Goal: Task Accomplishment & Management: Manage account settings

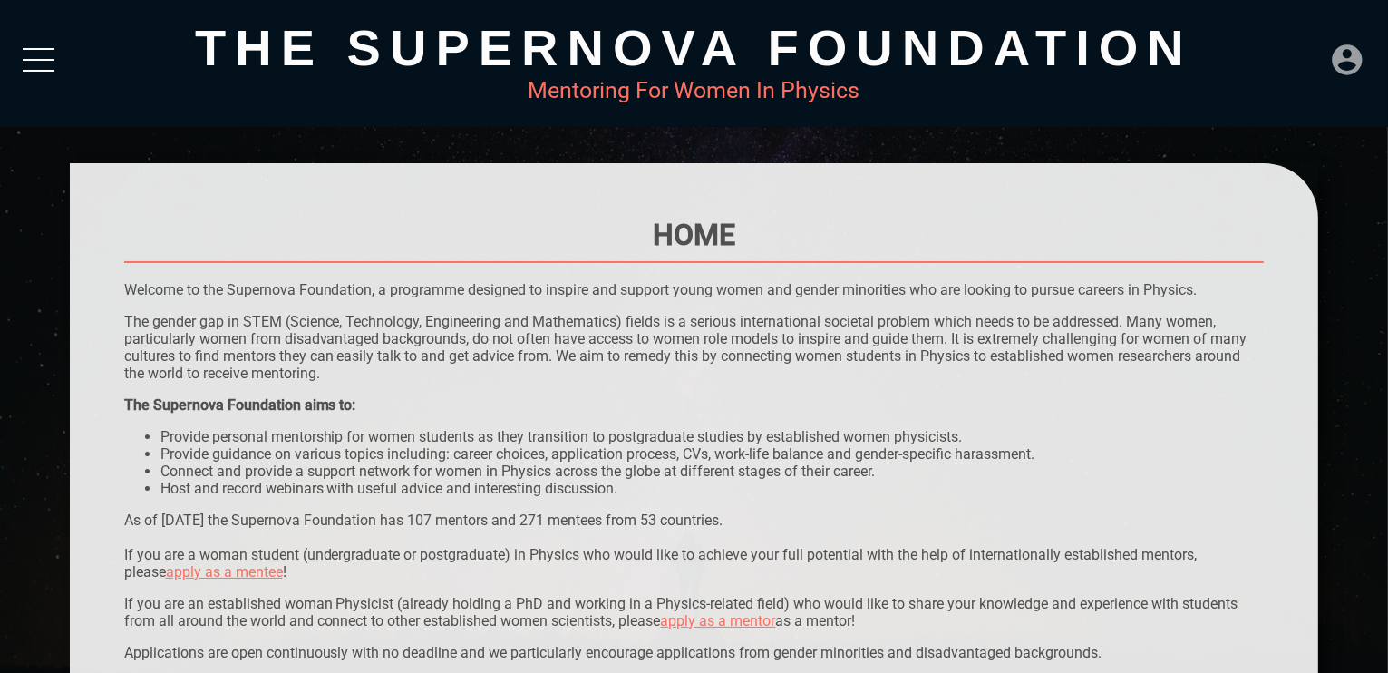
click at [1352, 73] on icon at bounding box center [1347, 59] width 30 height 30
click at [1266, 50] on div "LOGIN" at bounding box center [1286, 53] width 59 height 35
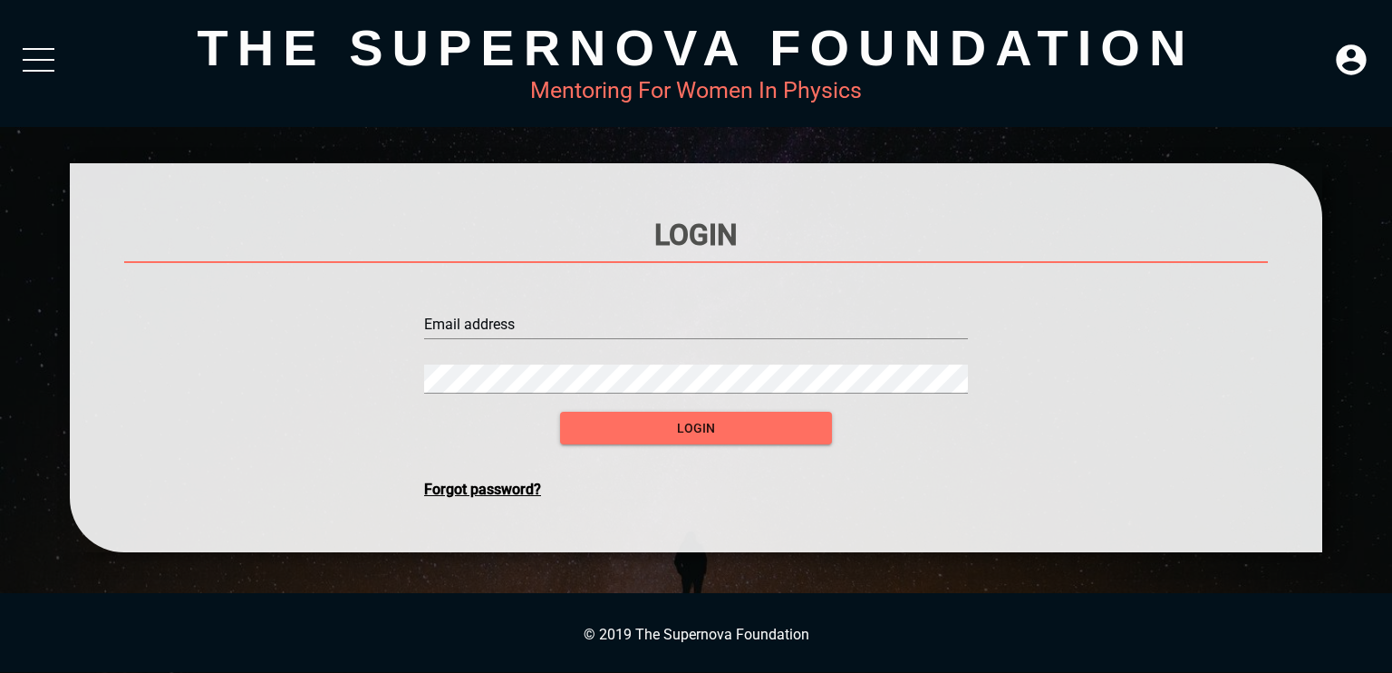
type input "[EMAIL_ADDRESS][DOMAIN_NAME]"
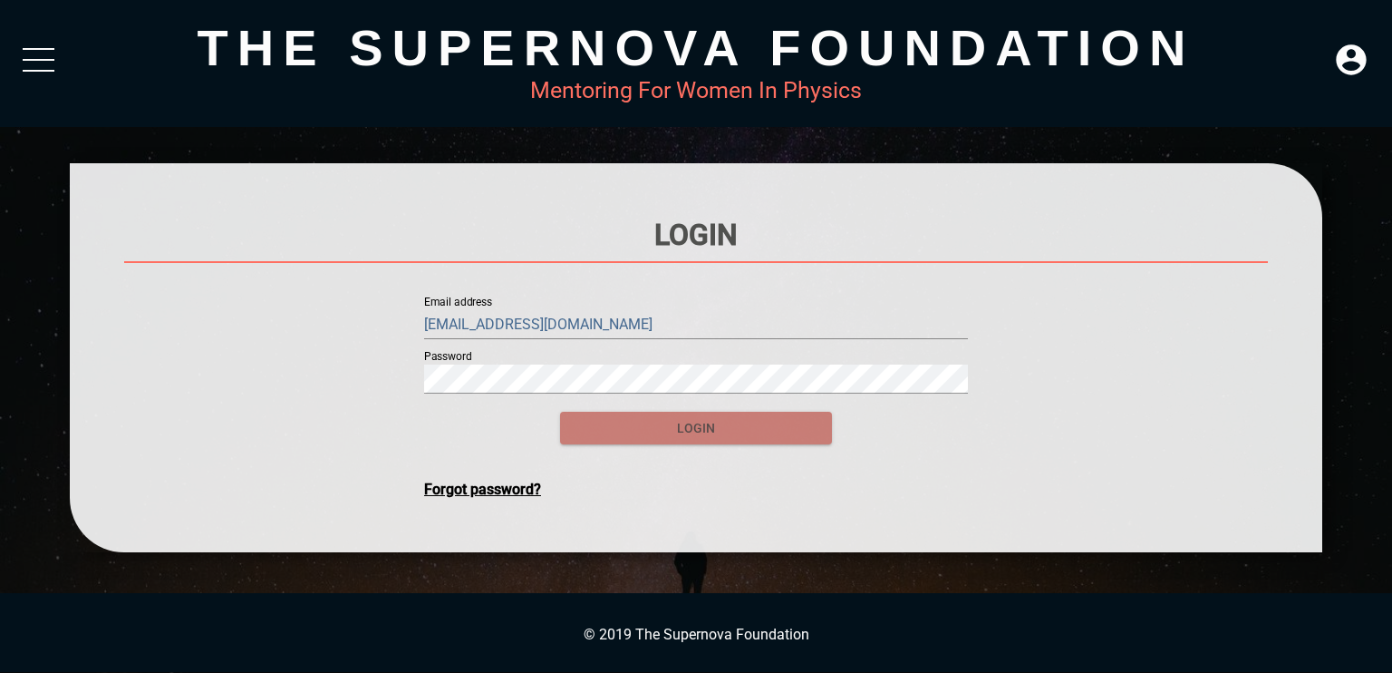
click at [724, 429] on span "login" at bounding box center [696, 428] width 243 height 23
click at [735, 434] on span "login" at bounding box center [696, 428] width 243 height 23
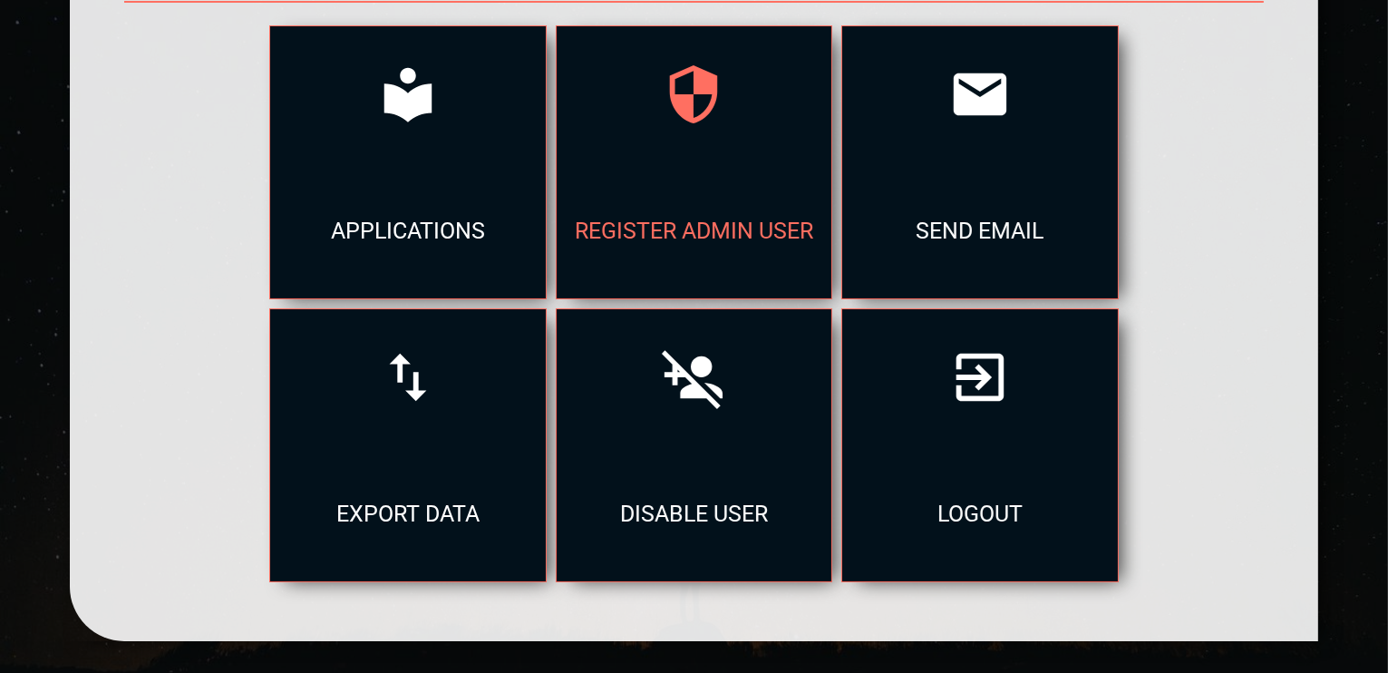
scroll to position [261, 0]
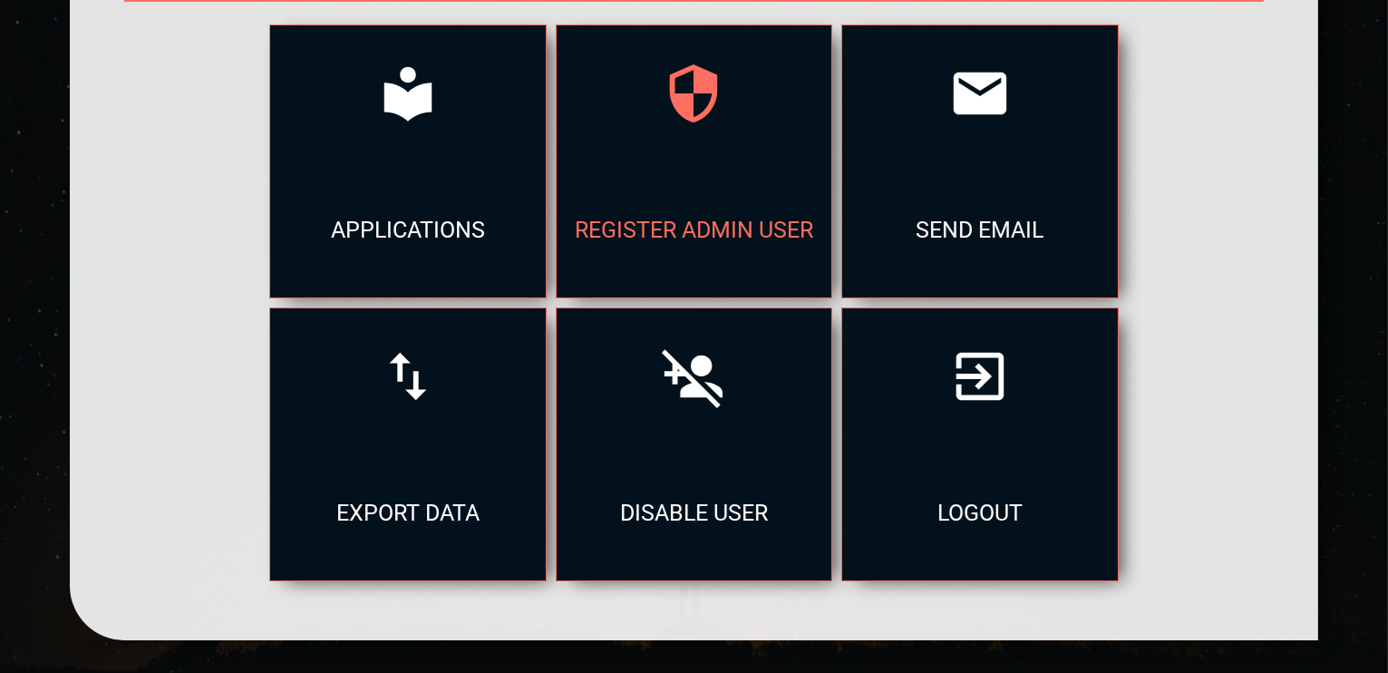
click at [724, 396] on icon at bounding box center [693, 375] width 63 height 63
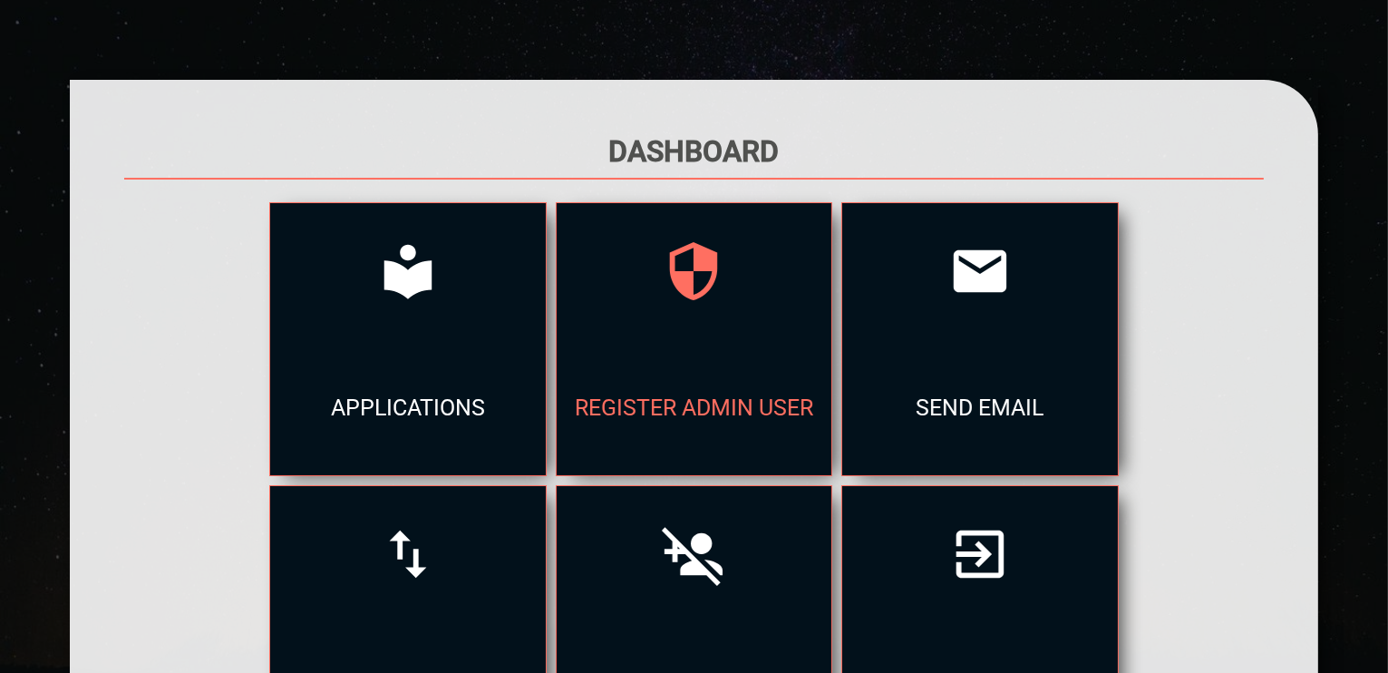
scroll to position [261, 0]
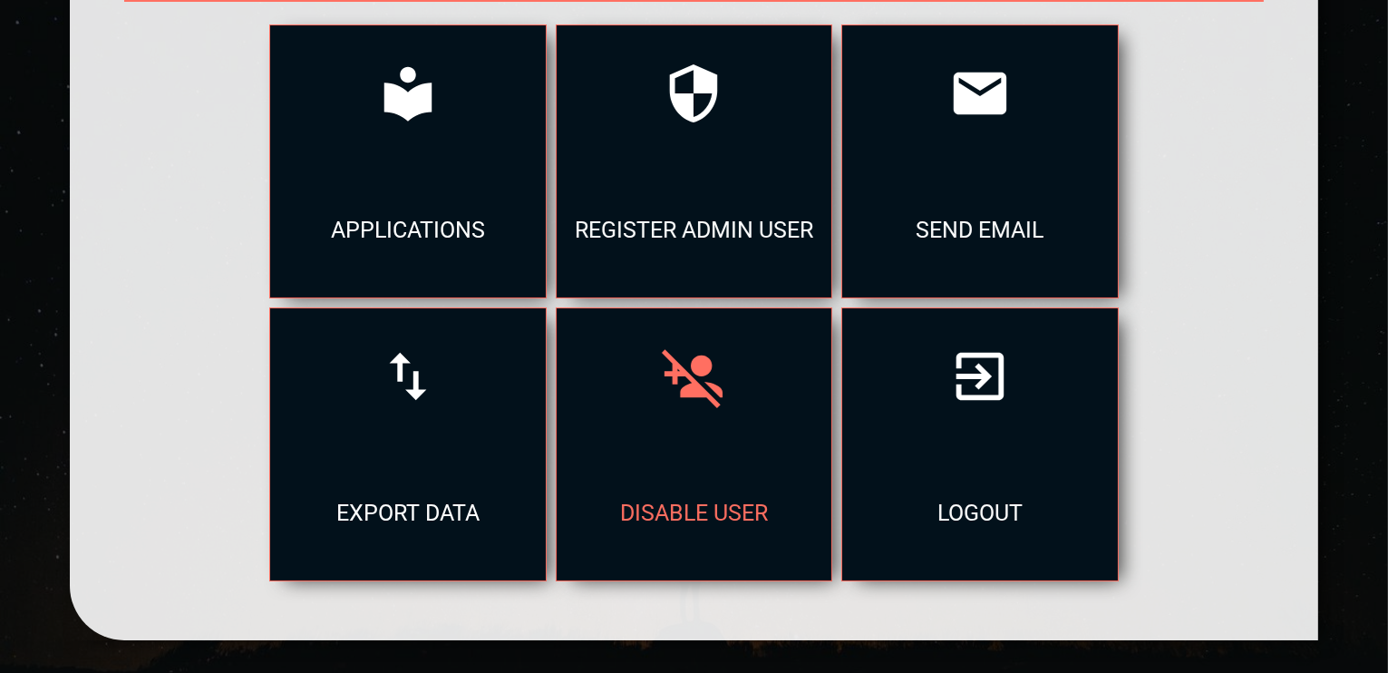
click at [674, 422] on div at bounding box center [694, 376] width 275 height 136
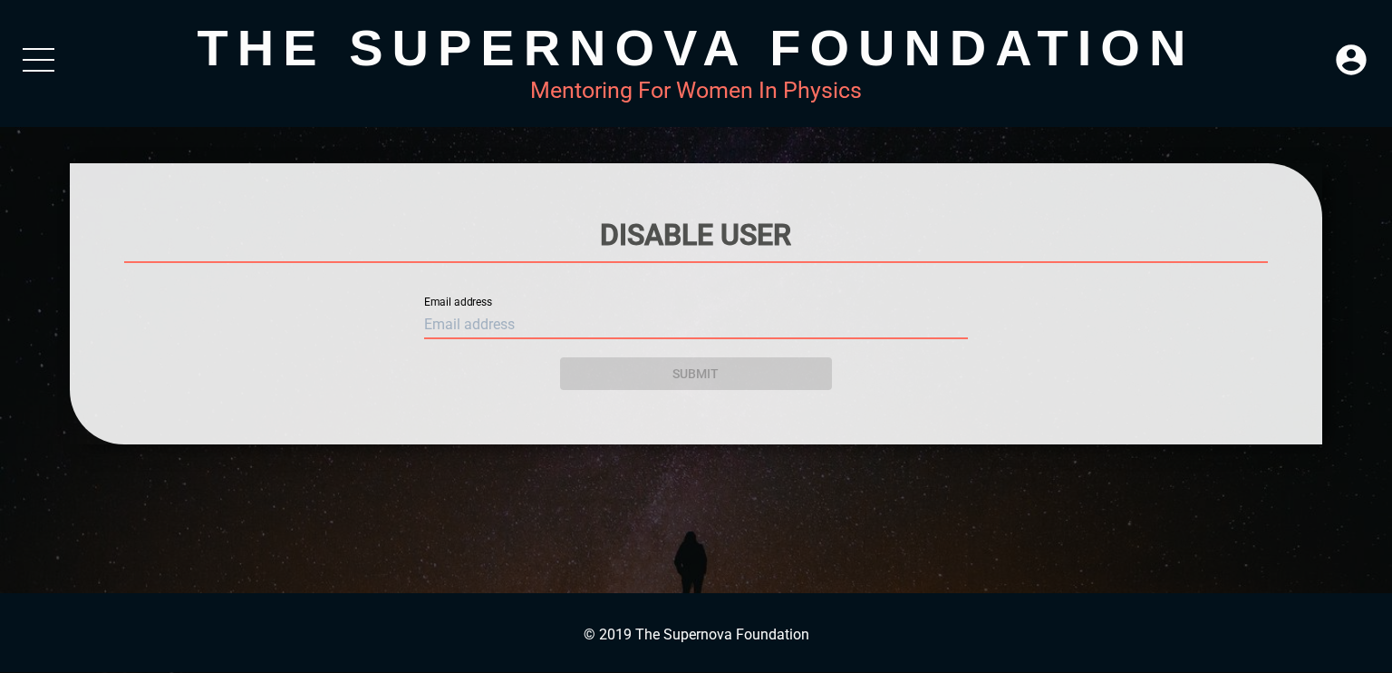
click at [753, 322] on input "text" at bounding box center [696, 324] width 544 height 29
paste input "[PERSON_NAME][EMAIL_ADDRESS][DOMAIN_NAME]"
type input "[PERSON_NAME][EMAIL_ADDRESS][DOMAIN_NAME]"
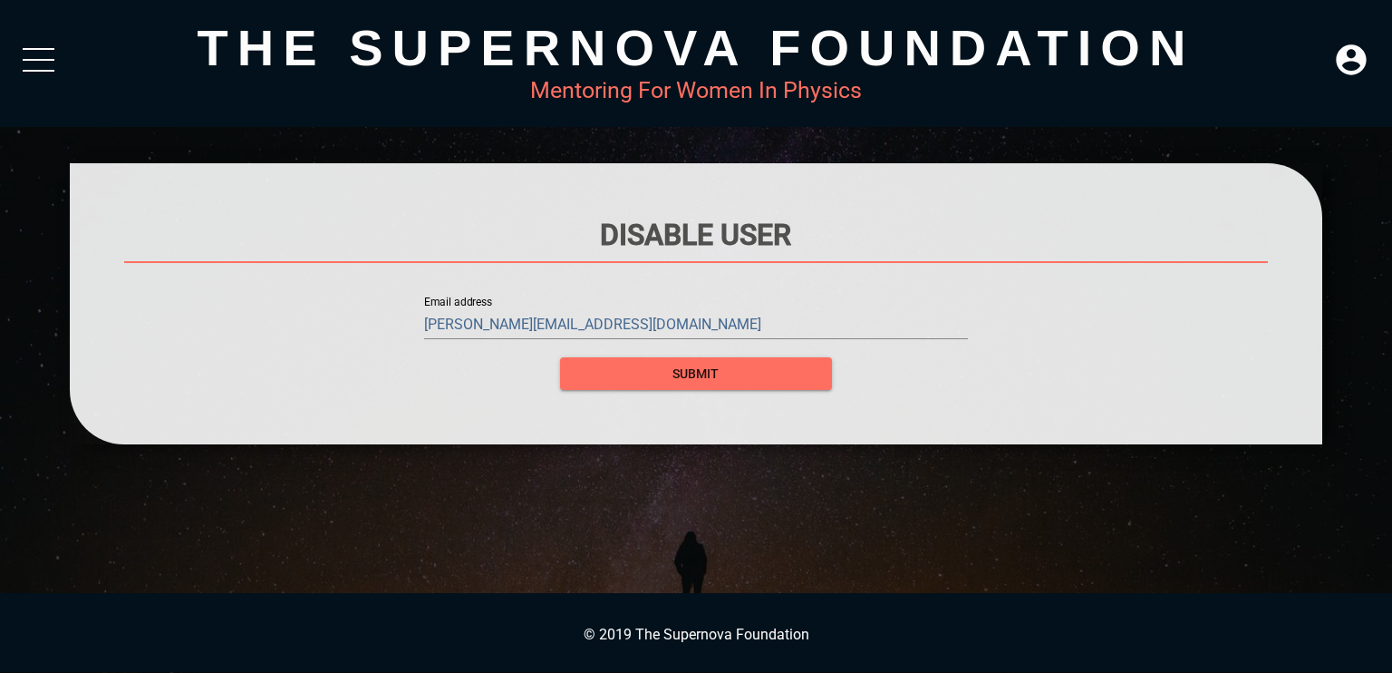
click at [734, 378] on div "submit" at bounding box center [696, 362] width 272 height 54
click at [734, 378] on span "submit" at bounding box center [696, 374] width 243 height 23
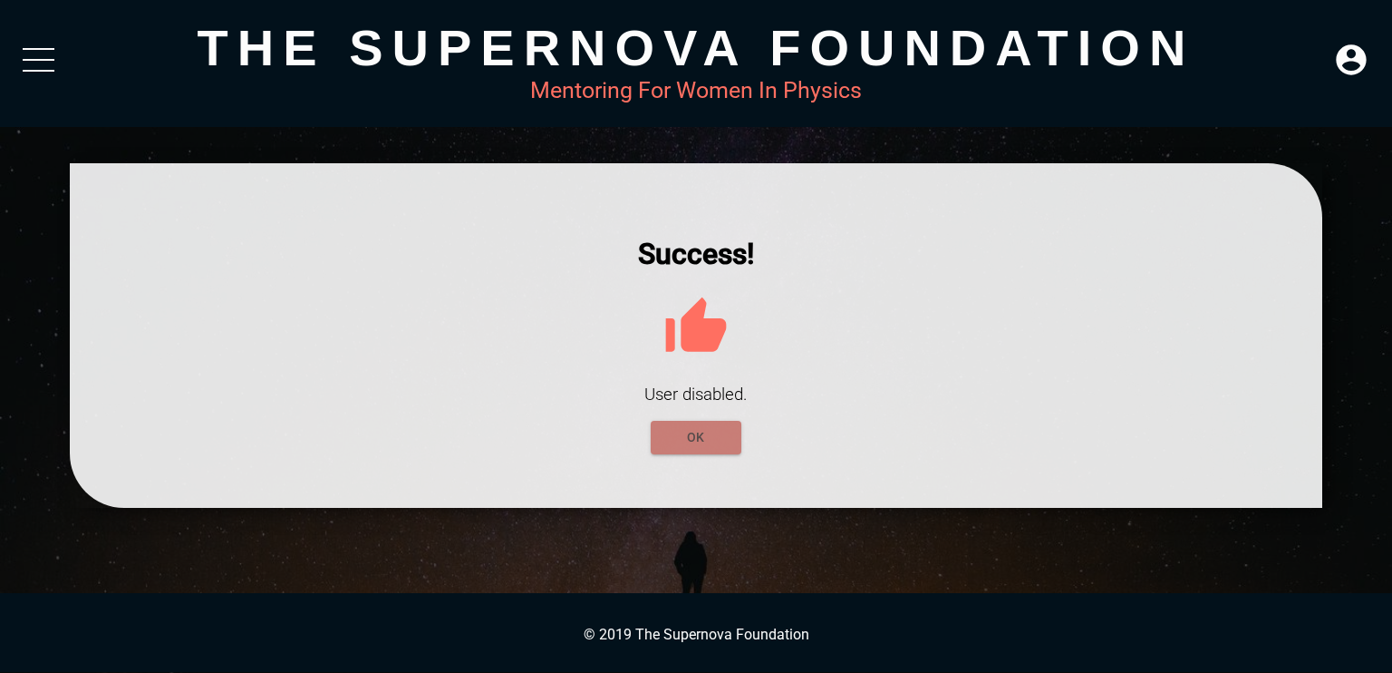
click at [663, 440] on button "OK" at bounding box center [696, 438] width 91 height 34
